Goal: Information Seeking & Learning: Check status

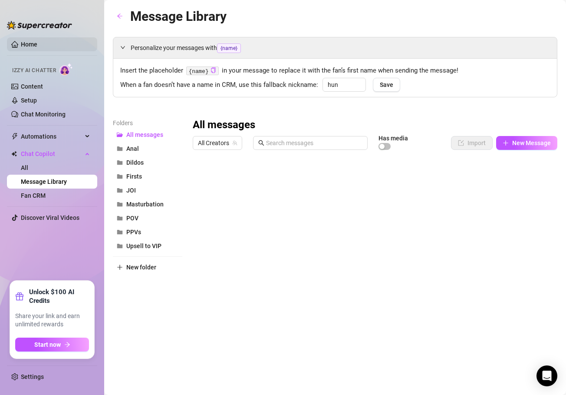
click at [36, 42] on link "Home" at bounding box center [29, 44] width 17 height 7
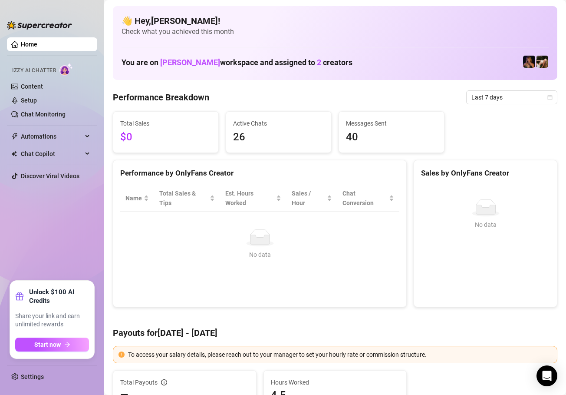
click at [221, 95] on div "Performance Breakdown Last 7 days" at bounding box center [335, 97] width 445 height 14
click at [154, 282] on div "Name Total Sales & Tips Est. Hours Worked Sales / Hour Chat Conversion No data …" at bounding box center [259, 231] width 293 height 106
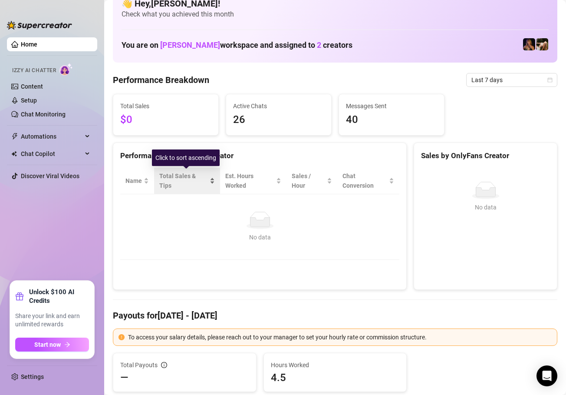
click at [173, 184] on span "Total Sales & Tips" at bounding box center [183, 180] width 49 height 19
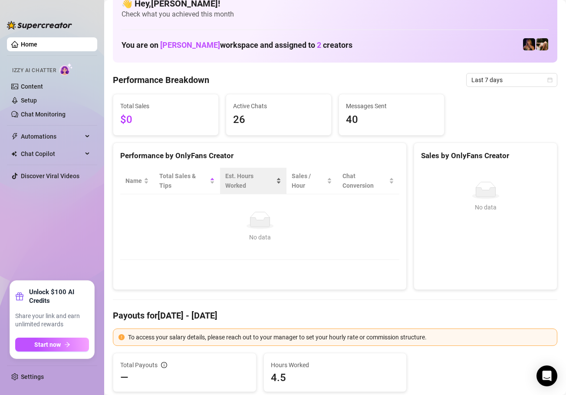
click at [239, 185] on div "Est. Hours Worked" at bounding box center [249, 180] width 49 height 19
click at [279, 181] on div "Est. Hours Worked" at bounding box center [253, 180] width 56 height 19
click at [256, 144] on div "Performance by OnlyFans Creator" at bounding box center [259, 152] width 293 height 19
click at [349, 177] on span "Chat Conversion" at bounding box center [365, 180] width 45 height 19
click at [169, 268] on div "Performance by OnlyFans Creator Name Total Sales & Tips Est. Hours Worked Sales…" at bounding box center [260, 216] width 294 height 148
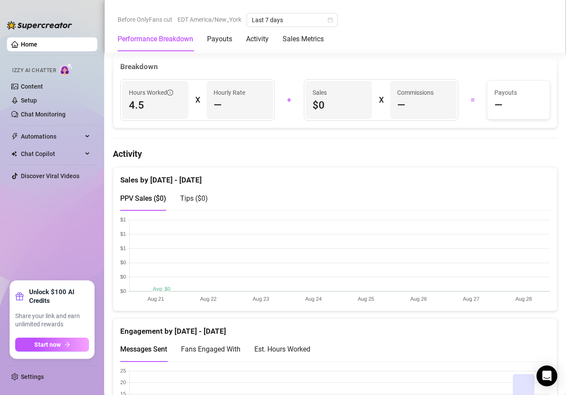
scroll to position [382, 0]
